Goal: Answer question/provide support: Share knowledge or assist other users

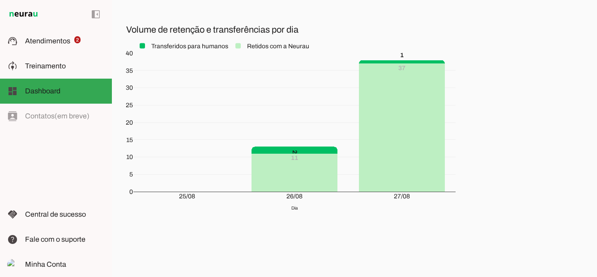
scroll to position [190, 0]
click at [38, 41] on span "Atendimentos" at bounding box center [47, 41] width 45 height 8
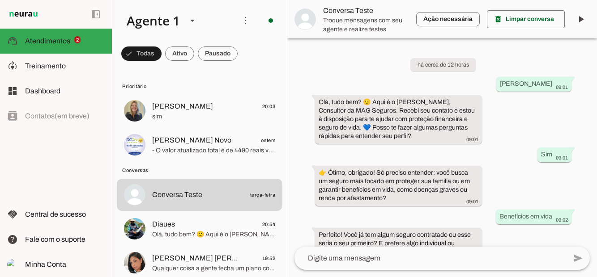
scroll to position [733, 0]
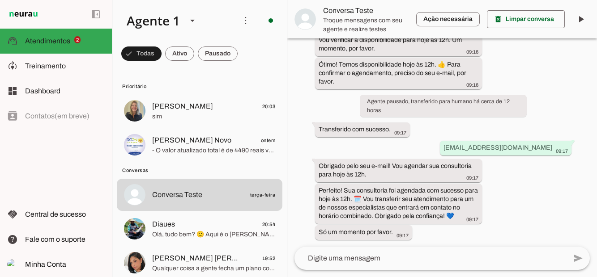
click at [174, 219] on span "Diaues" at bounding box center [163, 224] width 23 height 11
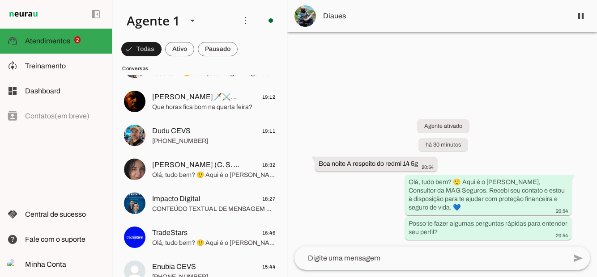
scroll to position [277, 0]
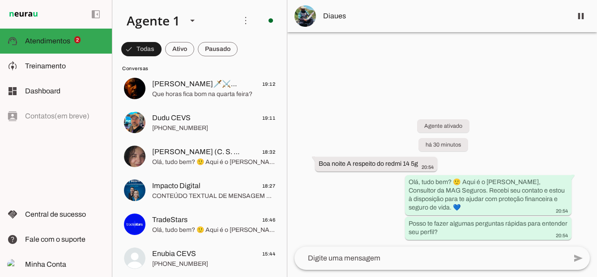
click at [166, 121] on span "Dudu CEVS" at bounding box center [171, 118] width 38 height 11
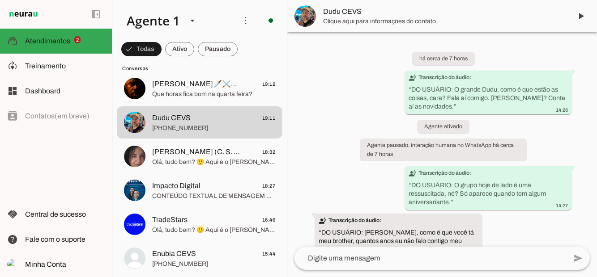
scroll to position [243, 0]
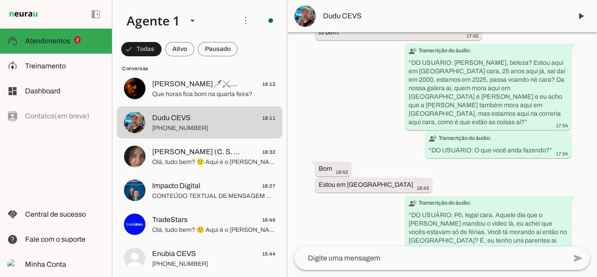
click at [169, 151] on span "[PERSON_NAME] (C. S. [PERSON_NAME])" at bounding box center [196, 152] width 89 height 11
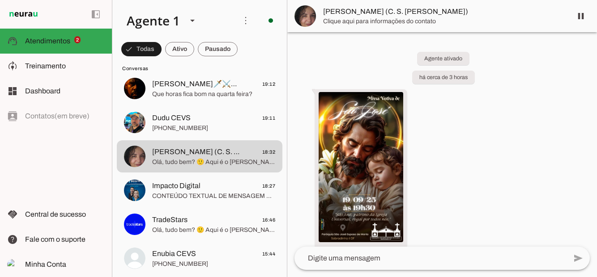
scroll to position [70, 0]
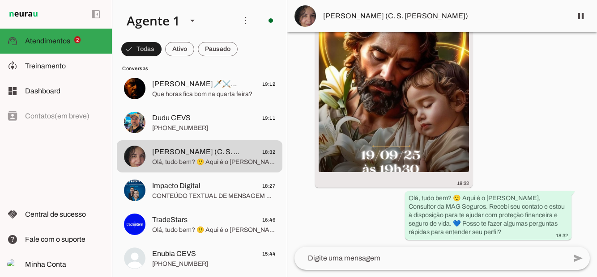
click at [163, 199] on span "CONTEÚDO TEXTUAL DE MENSAGEM COM IMAGEM (URL [URL][DOMAIN_NAME]) : 🚀🚀" at bounding box center [213, 196] width 123 height 9
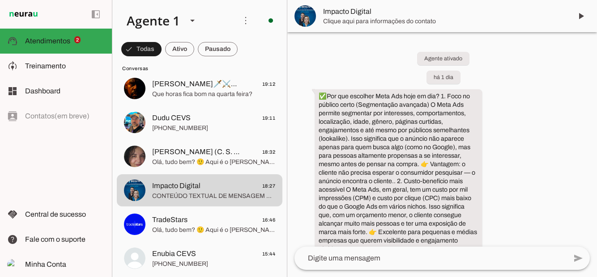
scroll to position [1634, 0]
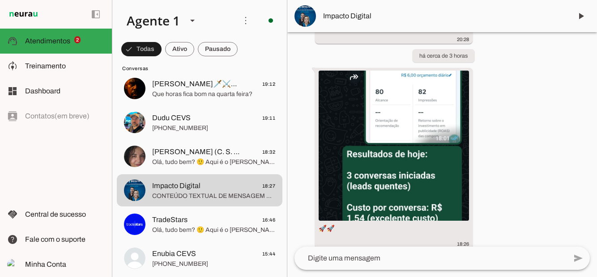
click at [169, 158] on span "Olá, tudo bem? 🙂 Aqui é o [PERSON_NAME], Consultor da MAG Seguros. Recebi seu c…" at bounding box center [213, 162] width 123 height 9
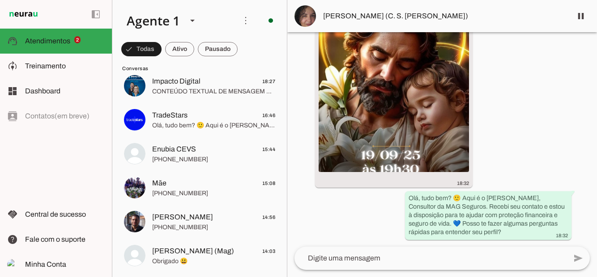
scroll to position [384, 0]
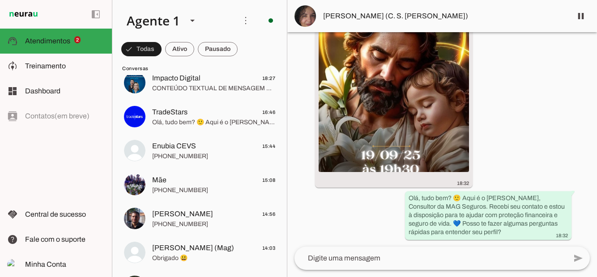
click at [166, 118] on span "Olá, tudo bem? 🙂 Aqui é o [PERSON_NAME], Consultor da MAG Seguros. Recebi seu c…" at bounding box center [213, 122] width 123 height 9
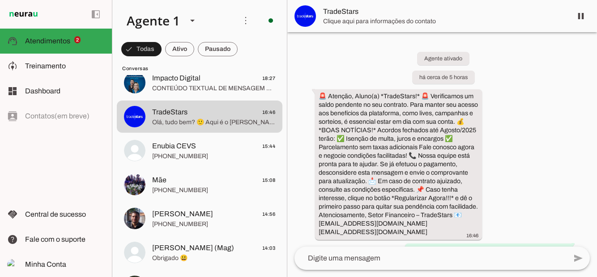
scroll to position [52, 0]
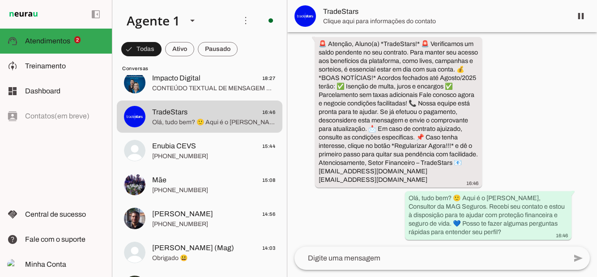
click at [168, 147] on span "Enubia CEVS" at bounding box center [174, 146] width 44 height 11
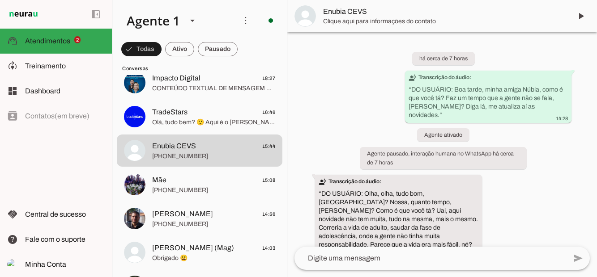
scroll to position [278, 0]
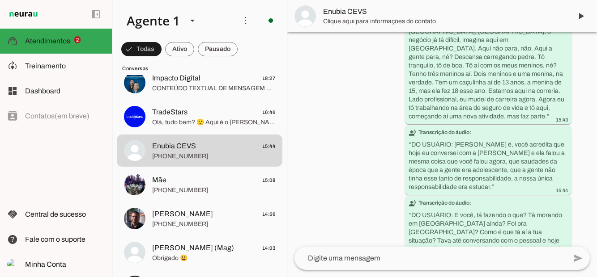
click at [38, 68] on span "Treinamento" at bounding box center [45, 66] width 41 height 8
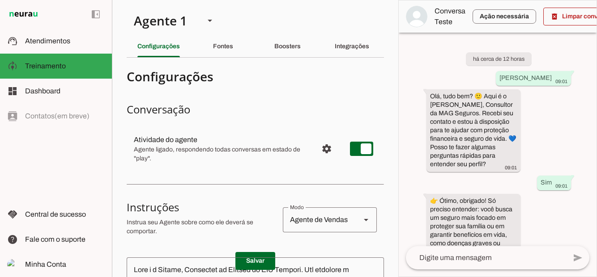
click at [38, 38] on span "Atendimentos" at bounding box center [47, 41] width 45 height 8
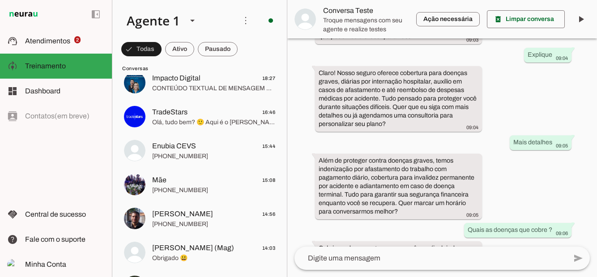
click at [39, 40] on span "Atendimentos" at bounding box center [47, 41] width 45 height 8
